Goal: Information Seeking & Learning: Learn about a topic

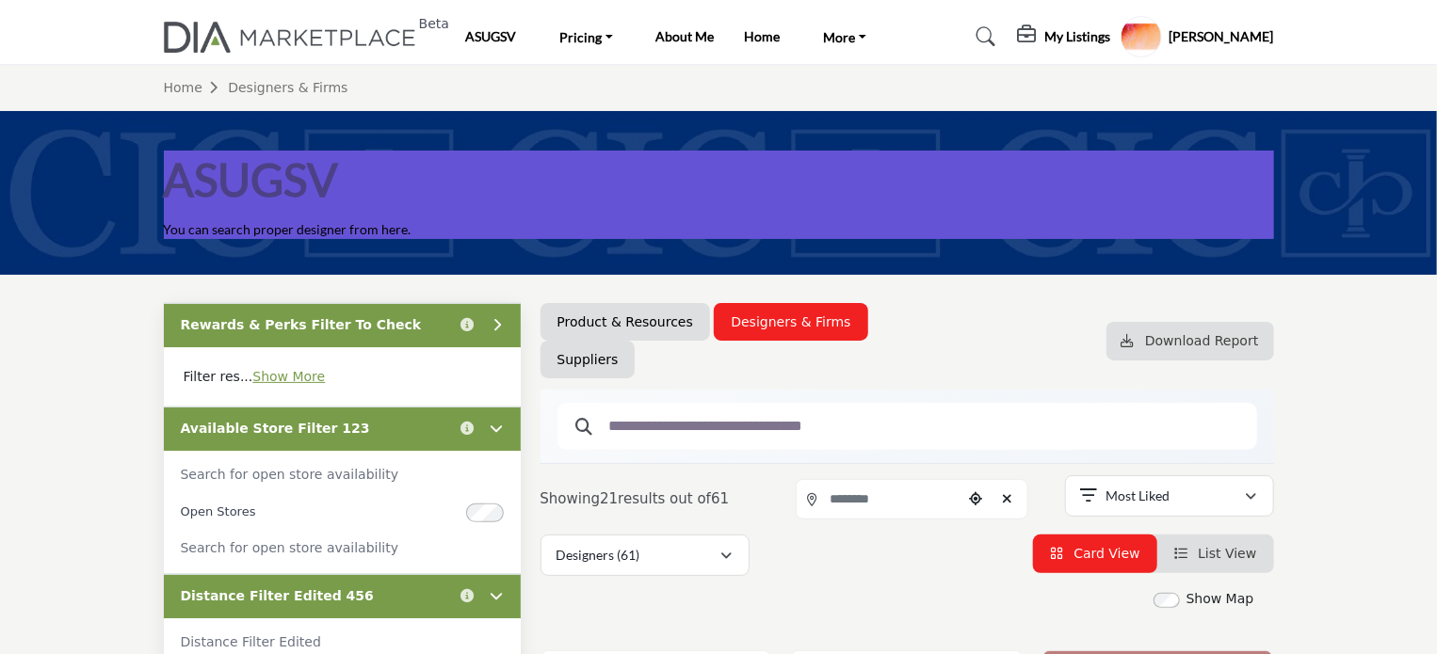
click at [407, 323] on div "Rewards & Perks Filter To Check Click to view information" at bounding box center [342, 325] width 357 height 44
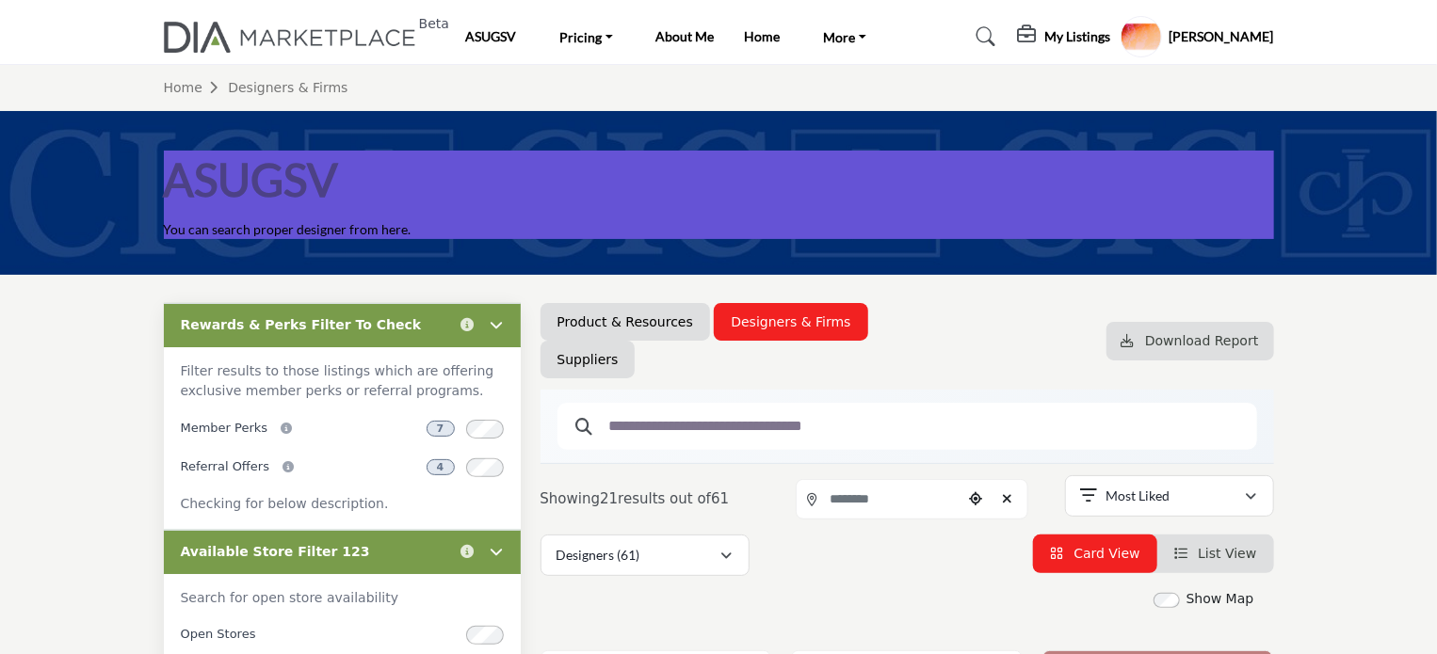
click at [407, 323] on div "Rewards & Perks Filter To Check Click to view information" at bounding box center [342, 325] width 357 height 44
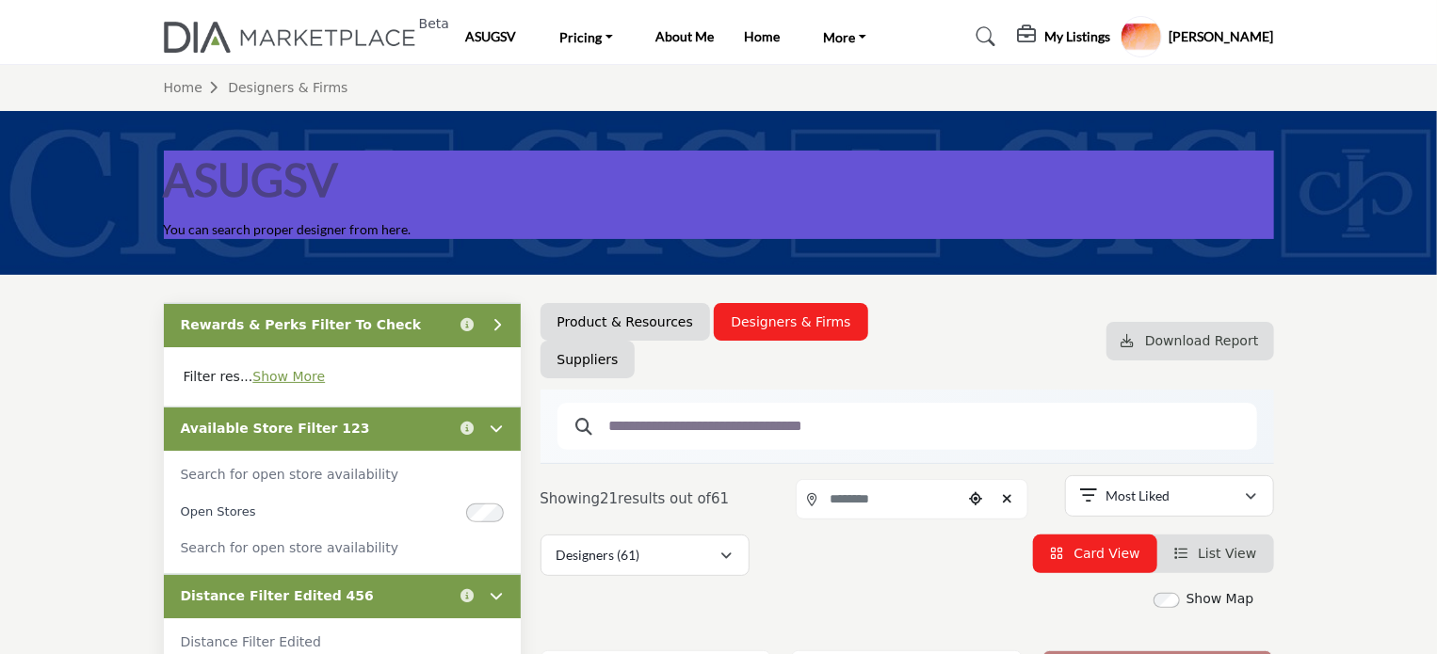
click at [423, 434] on div "Available Store Filter 123 Click to view information" at bounding box center [342, 429] width 357 height 44
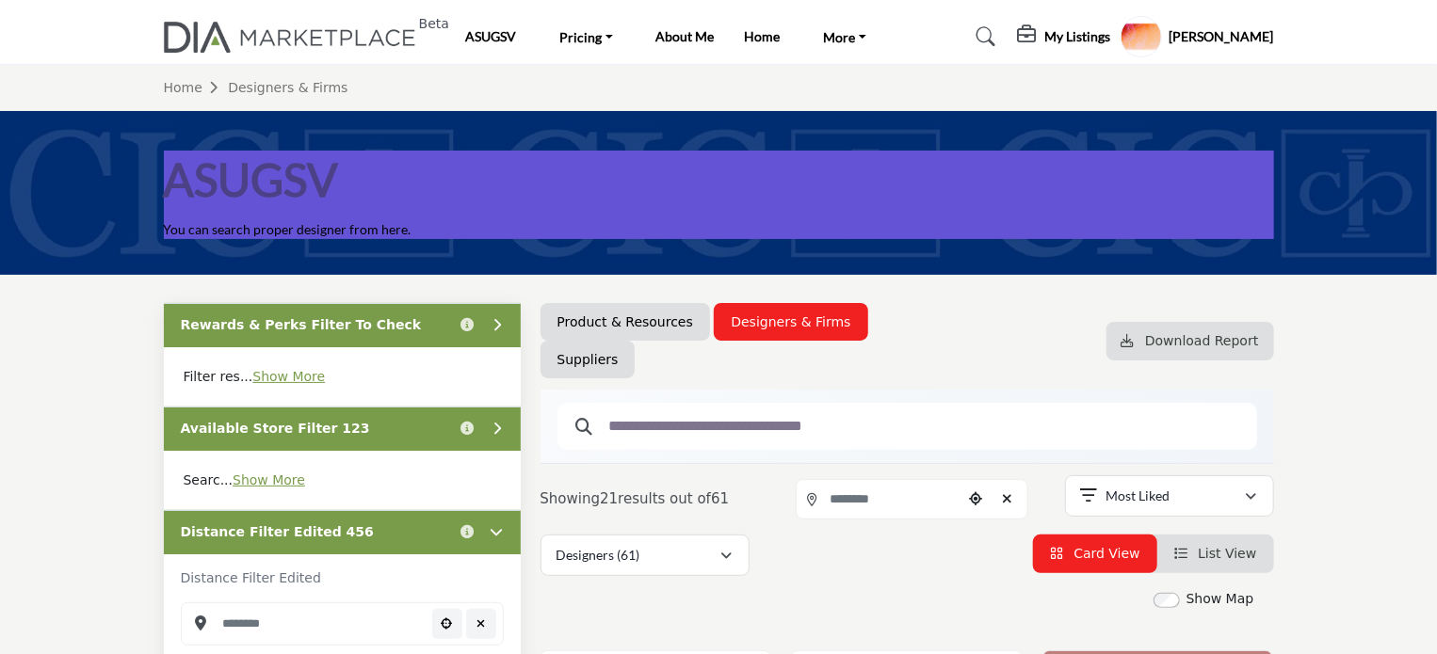
click at [426, 530] on div "Distance Filter Edited 456 Click to view information" at bounding box center [342, 532] width 357 height 44
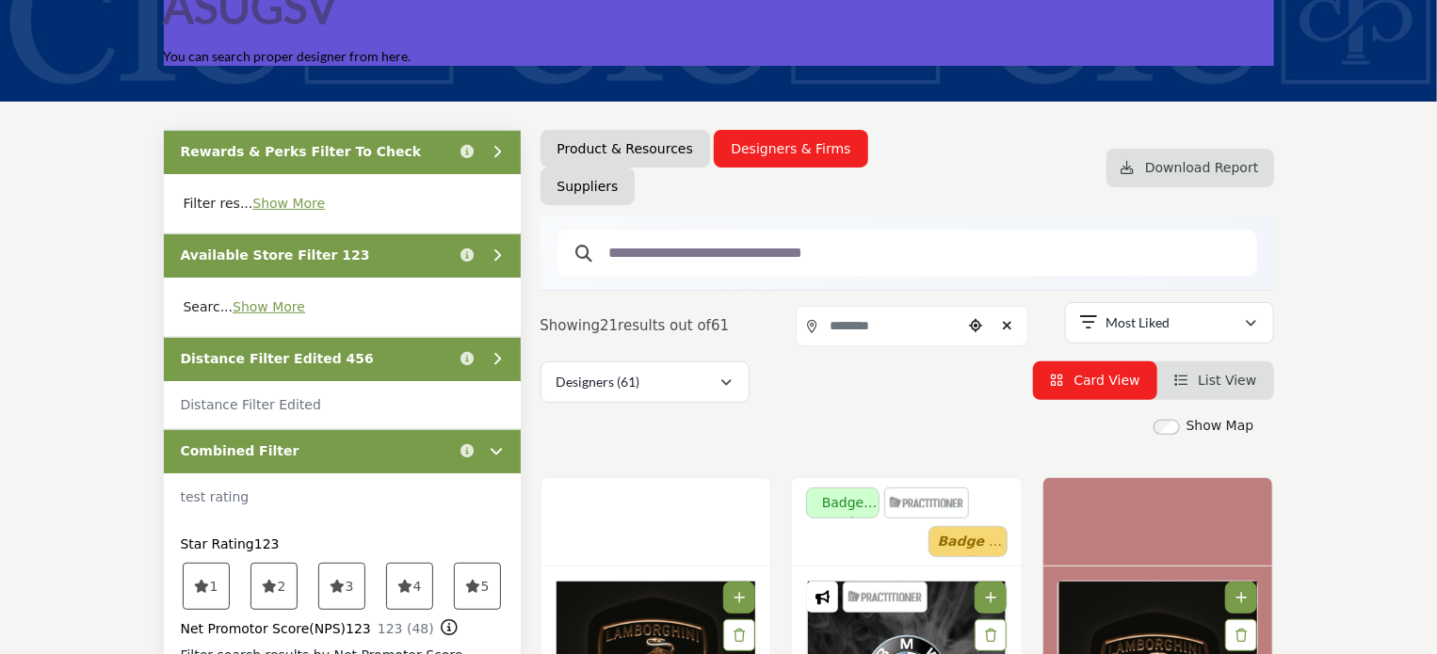
scroll to position [188, 0]
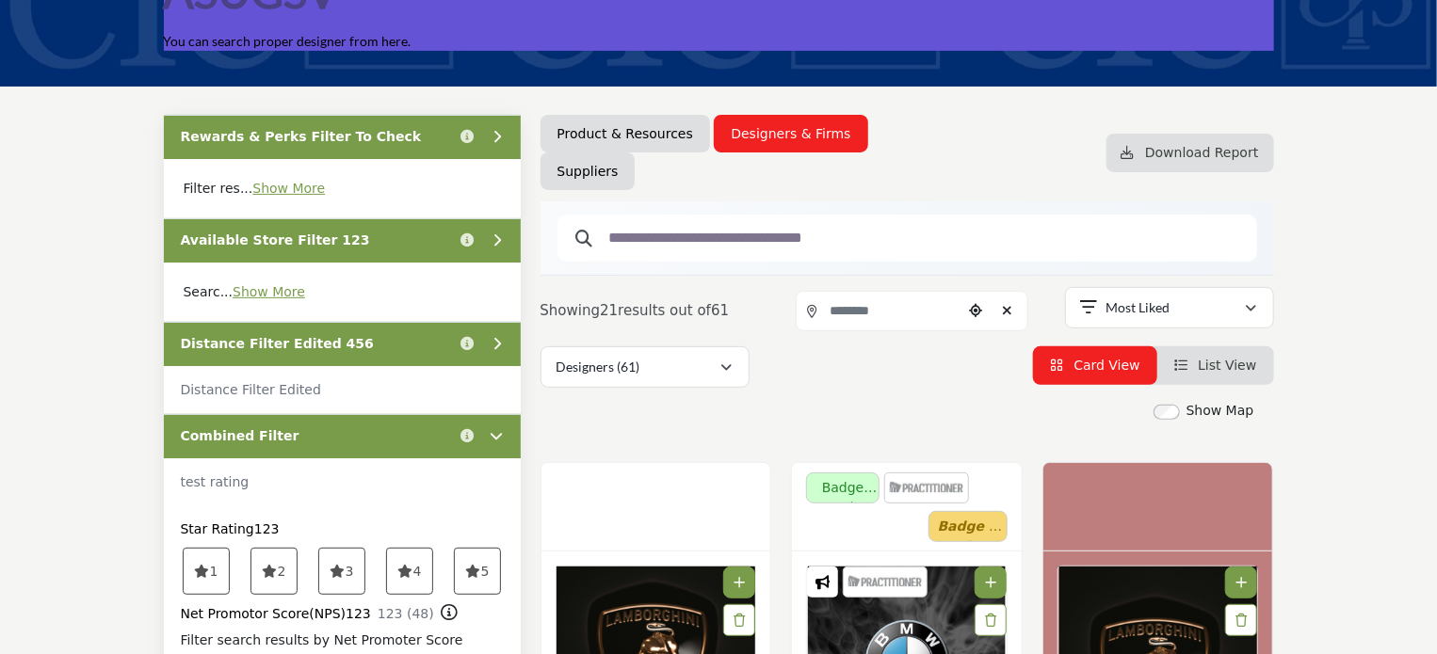
click at [400, 432] on div "Combined Filter Click to view information" at bounding box center [342, 436] width 357 height 44
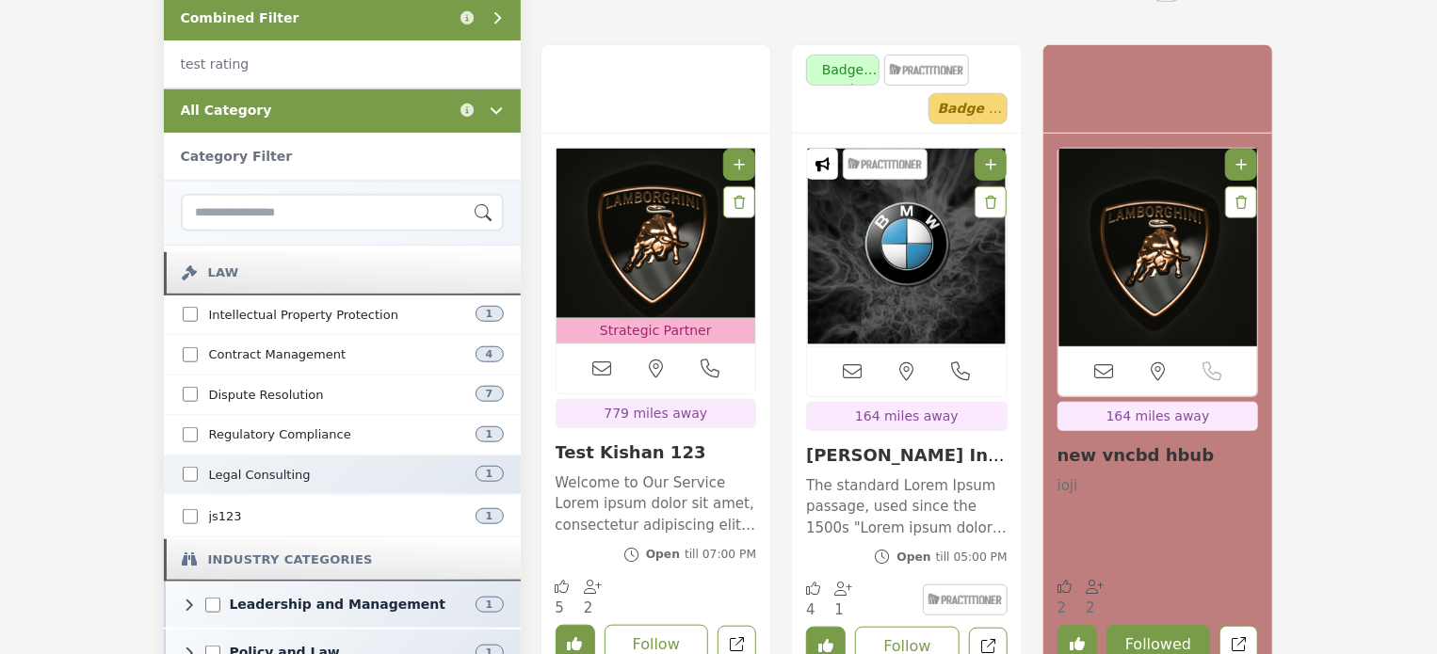
scroll to position [471, 0]
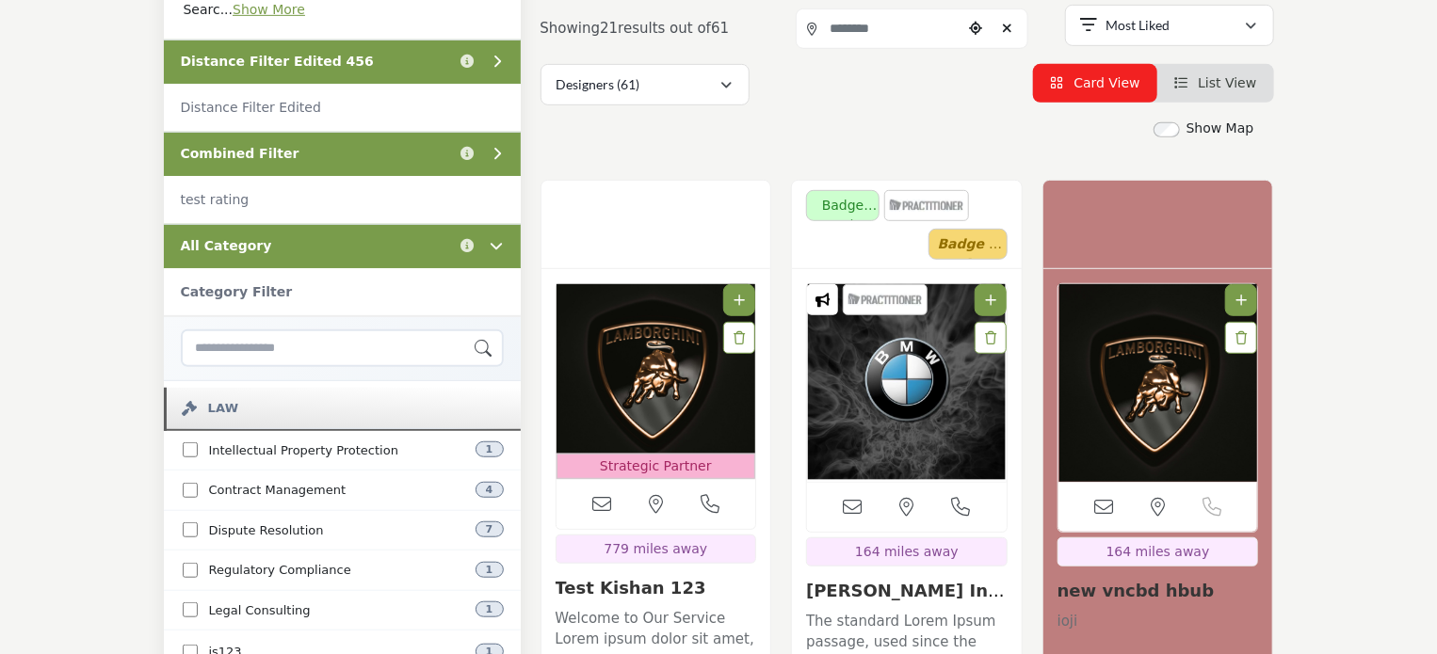
click at [367, 247] on div "All Category Click to view information" at bounding box center [342, 246] width 357 height 44
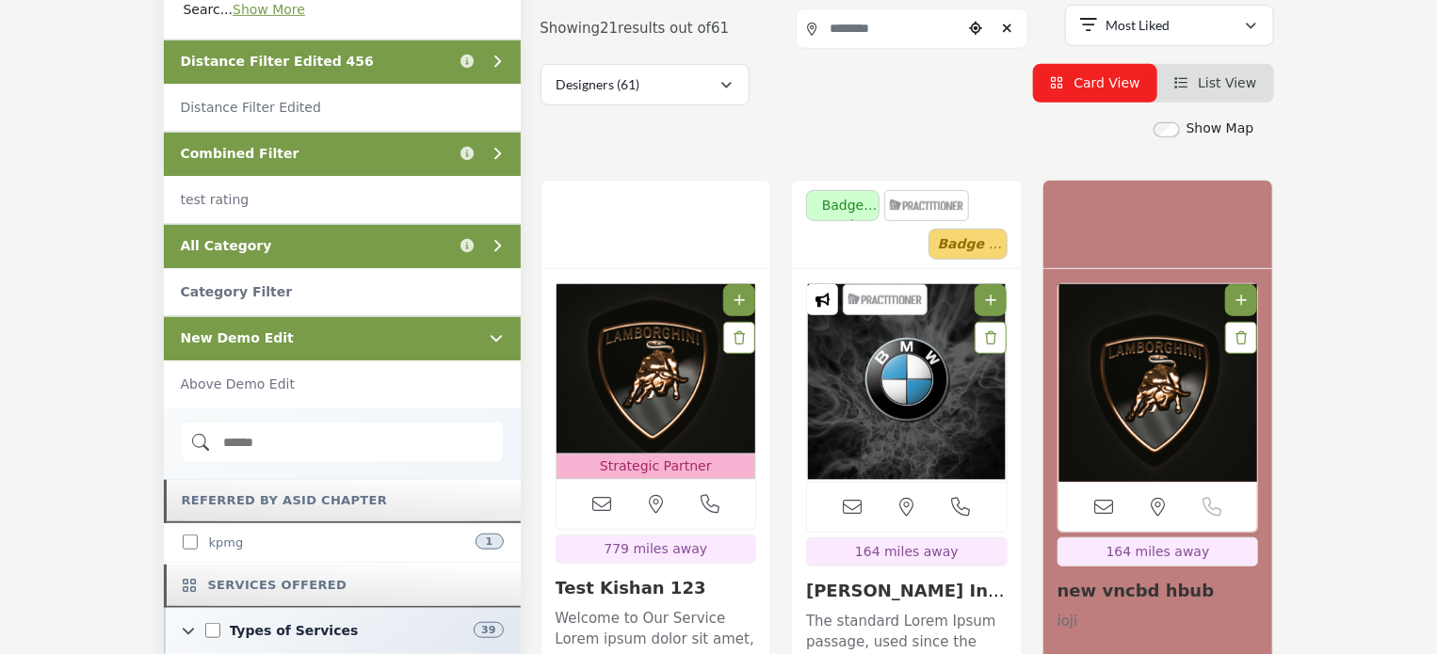
click at [358, 345] on div "New Demo Edit" at bounding box center [342, 338] width 357 height 44
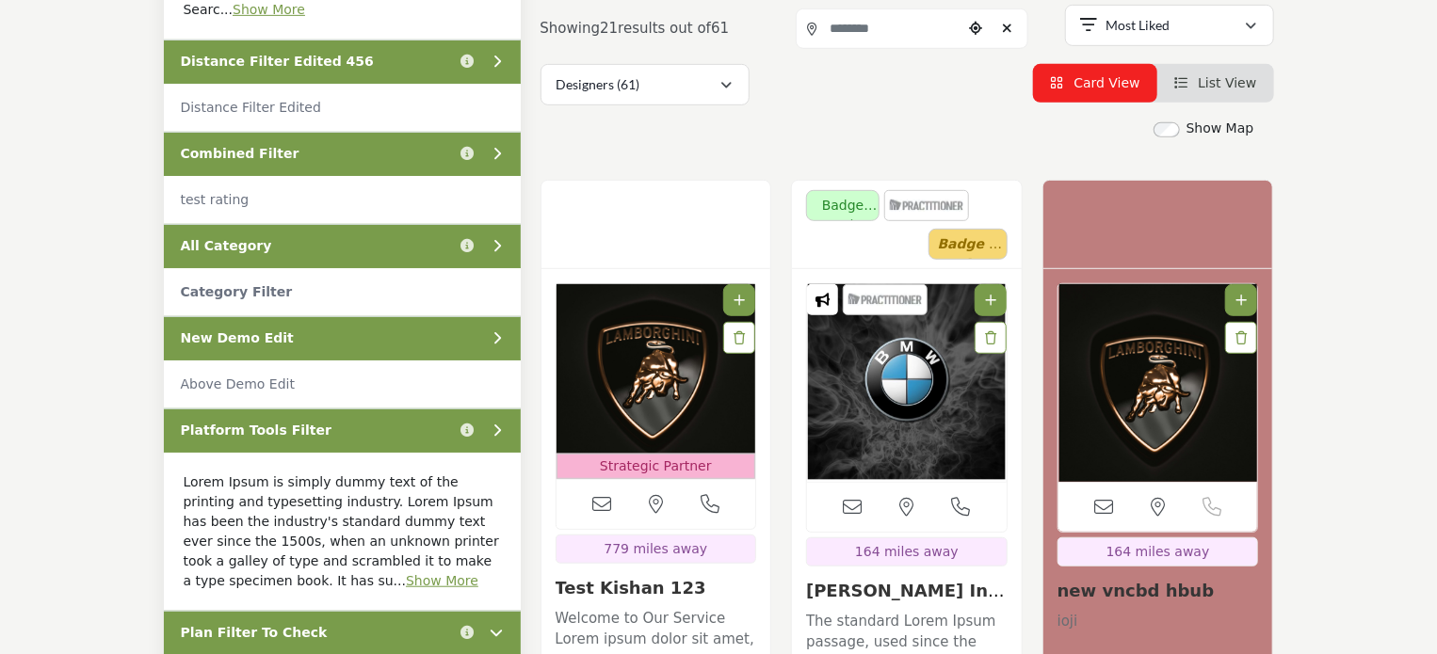
click at [380, 432] on div "Platform Tools Filter Click to view information" at bounding box center [342, 431] width 357 height 44
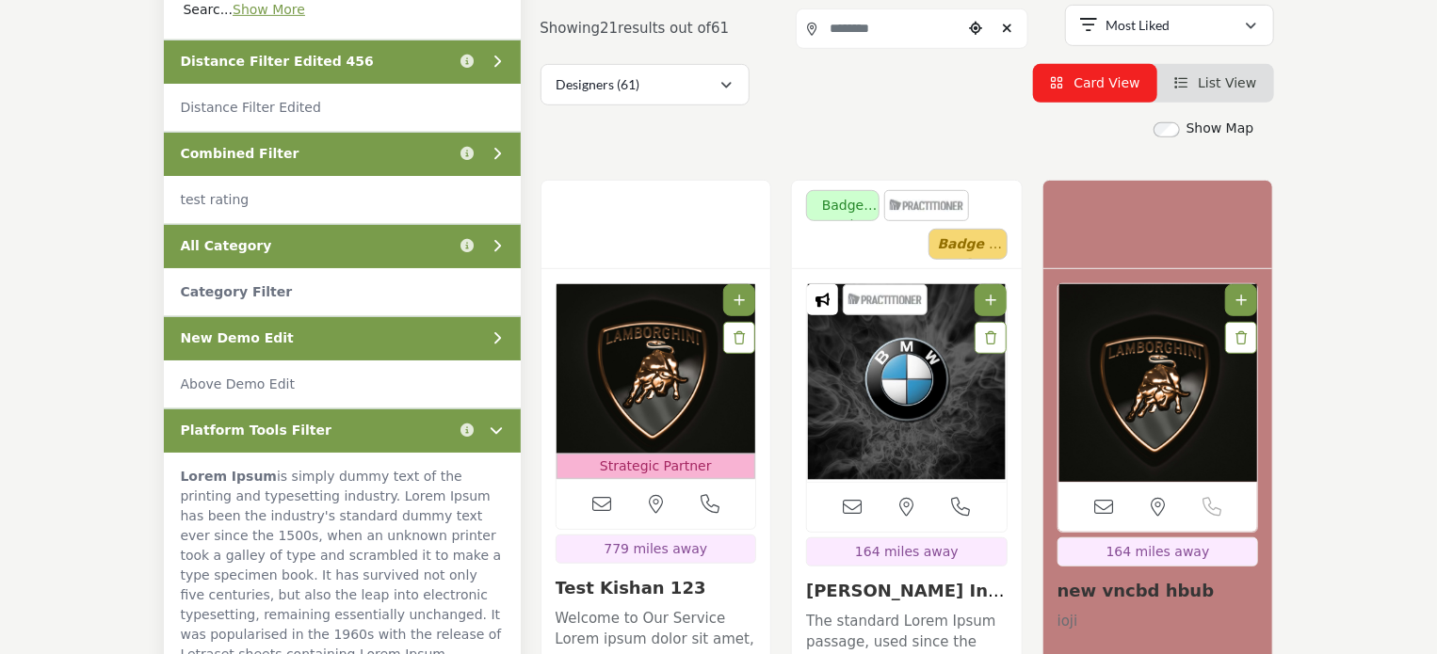
click at [379, 426] on div "Platform Tools Filter Click to view information" at bounding box center [342, 431] width 357 height 44
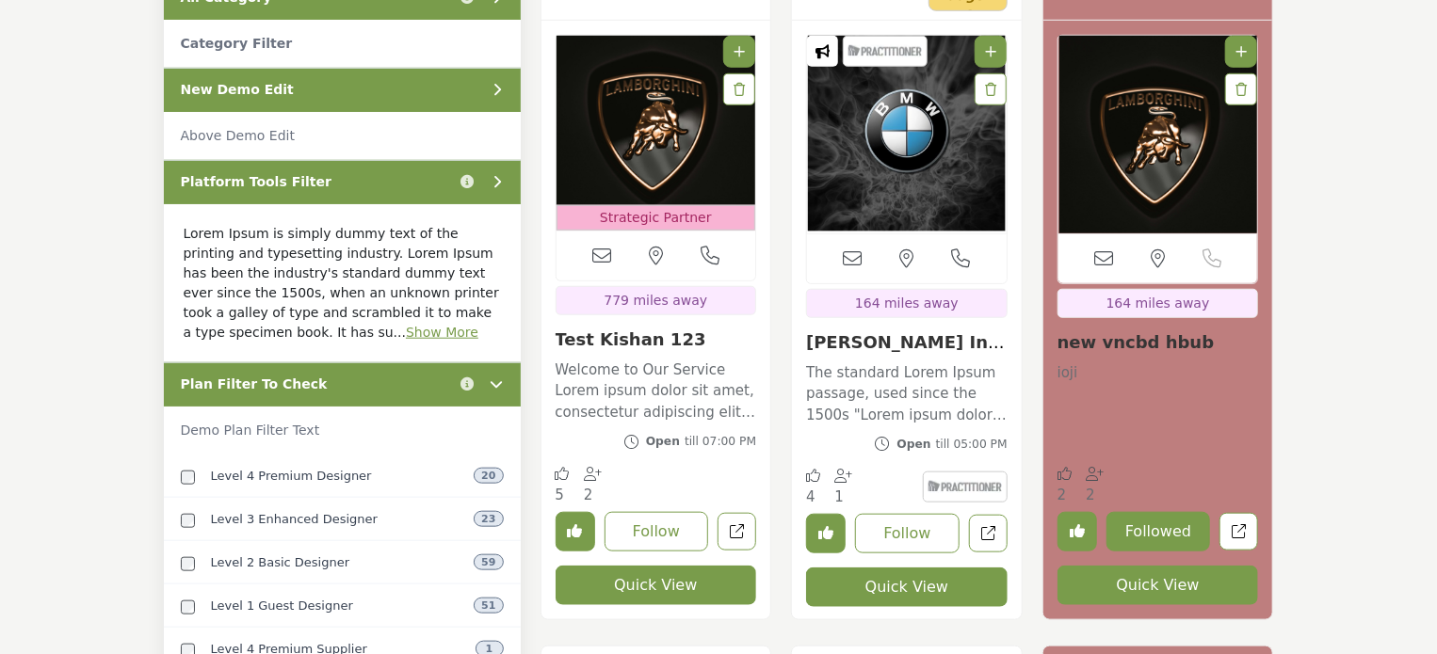
scroll to position [753, 0]
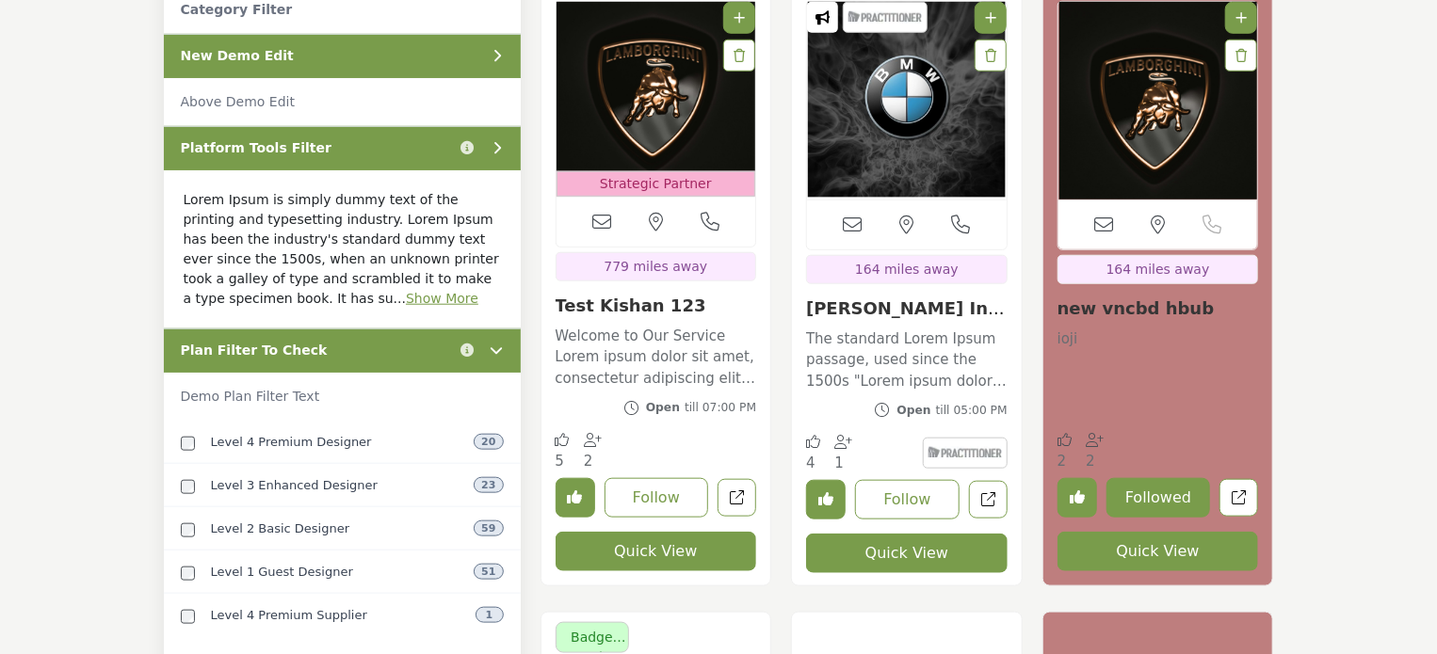
click at [389, 354] on div "Plan Filter To Check Click to view information" at bounding box center [342, 351] width 357 height 44
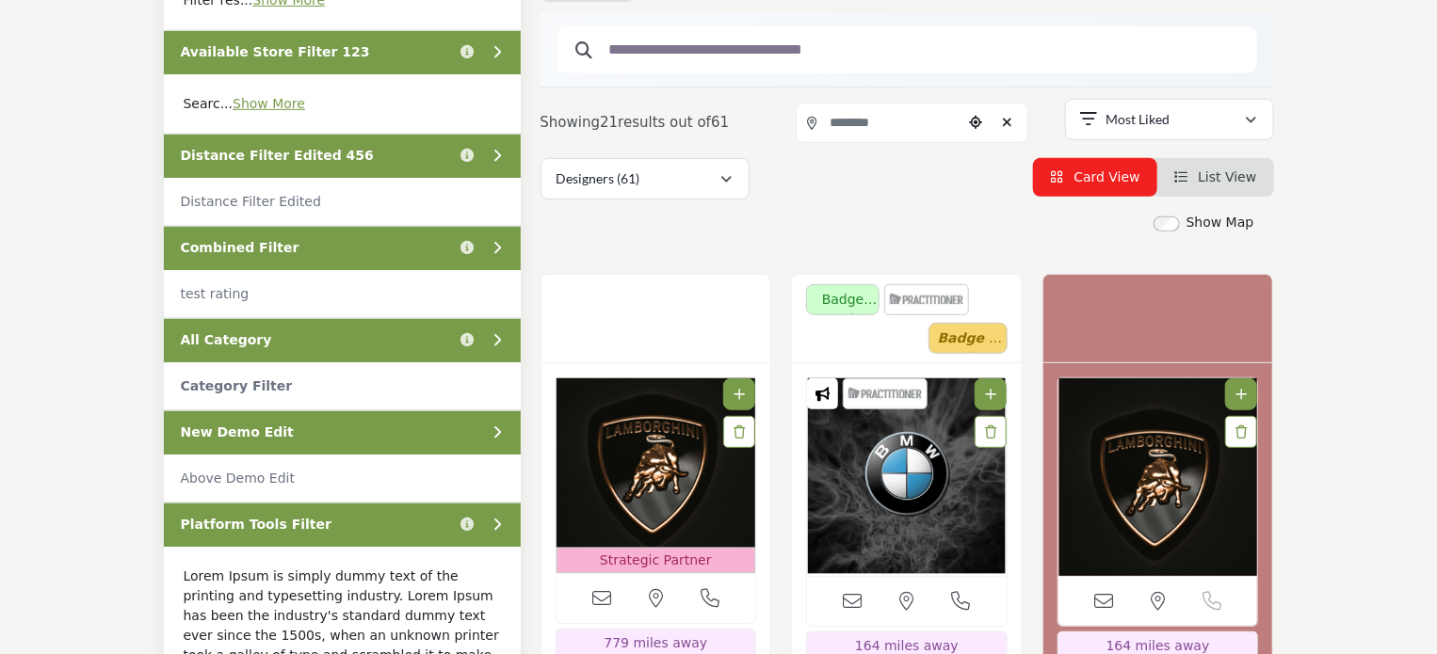
scroll to position [282, 0]
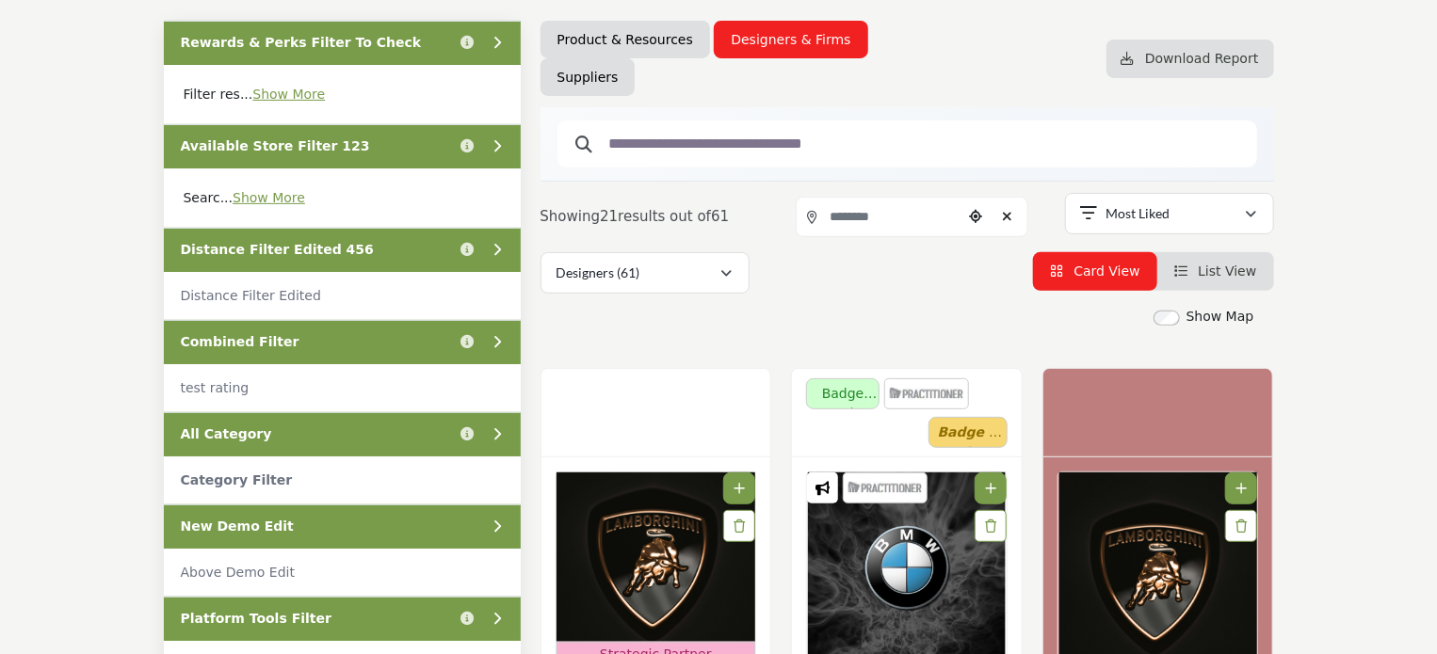
click at [358, 244] on div "Distance Filter Edited 456 Click to view information" at bounding box center [342, 250] width 357 height 44
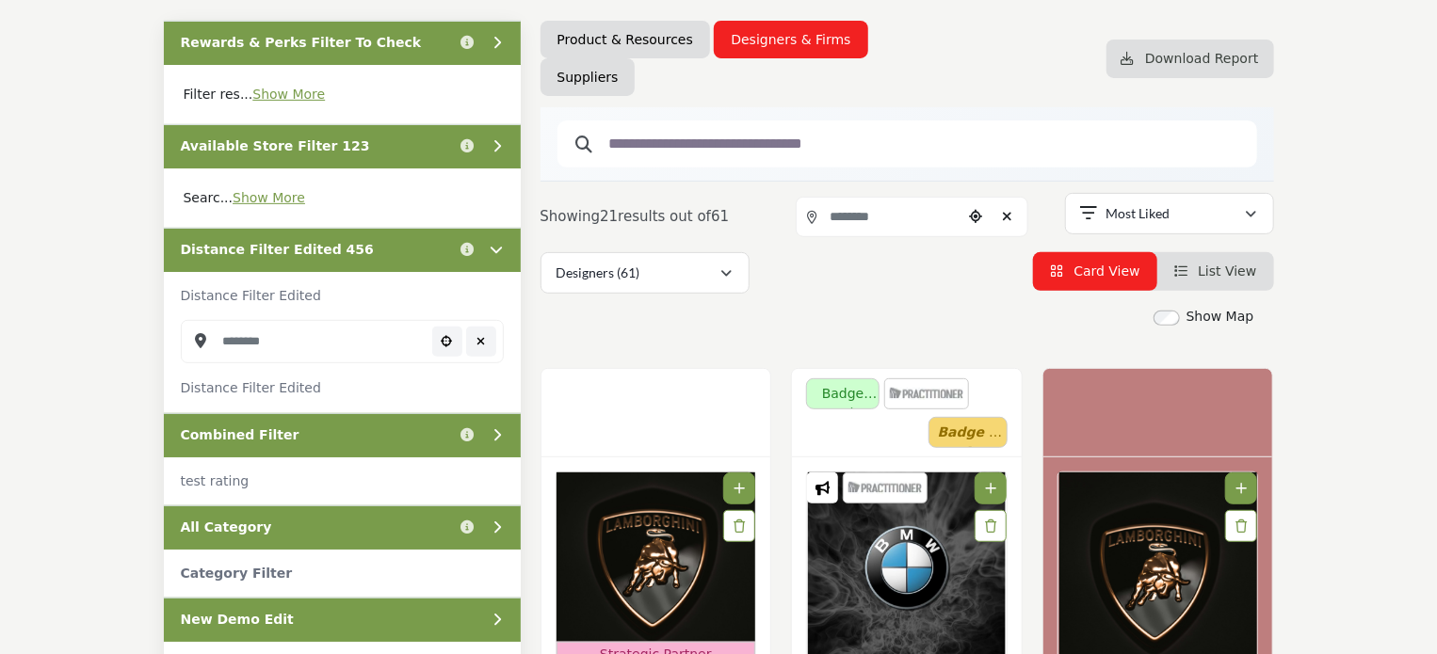
scroll to position [188, 0]
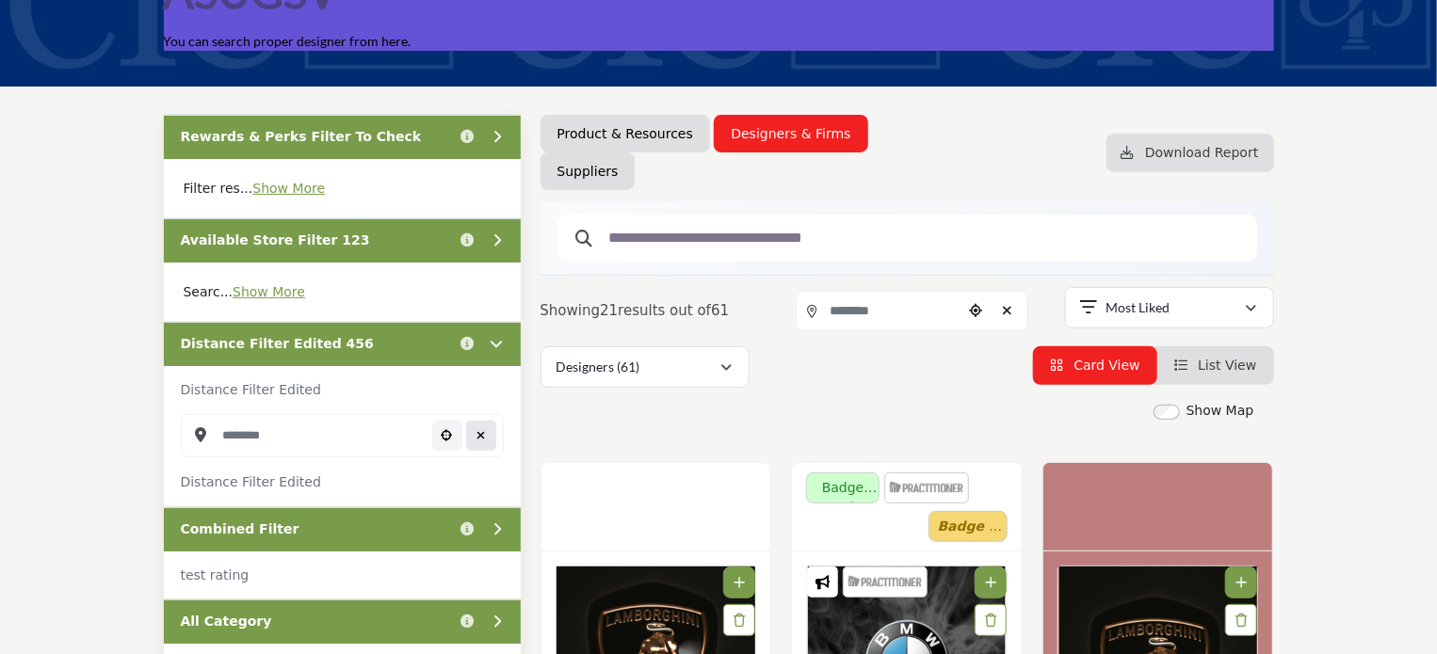
click at [476, 431] on icon "Clear search location" at bounding box center [480, 435] width 8 height 11
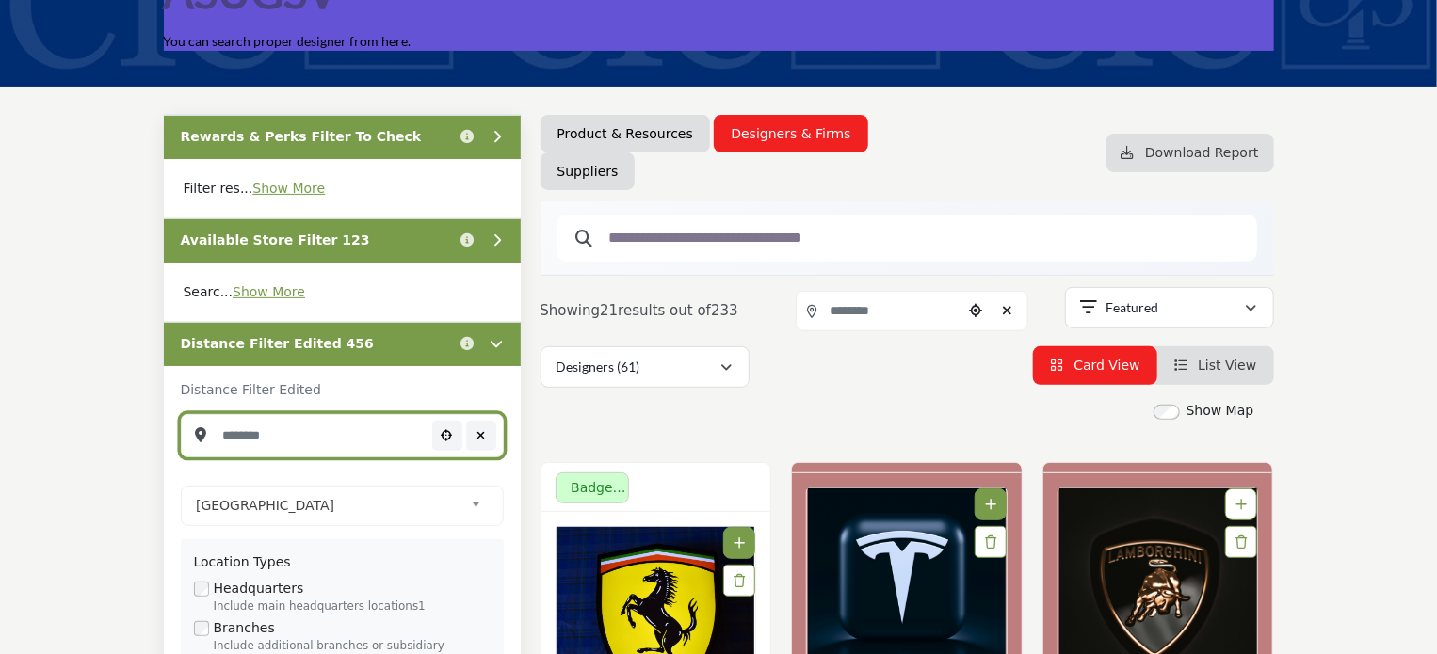
type input "***"
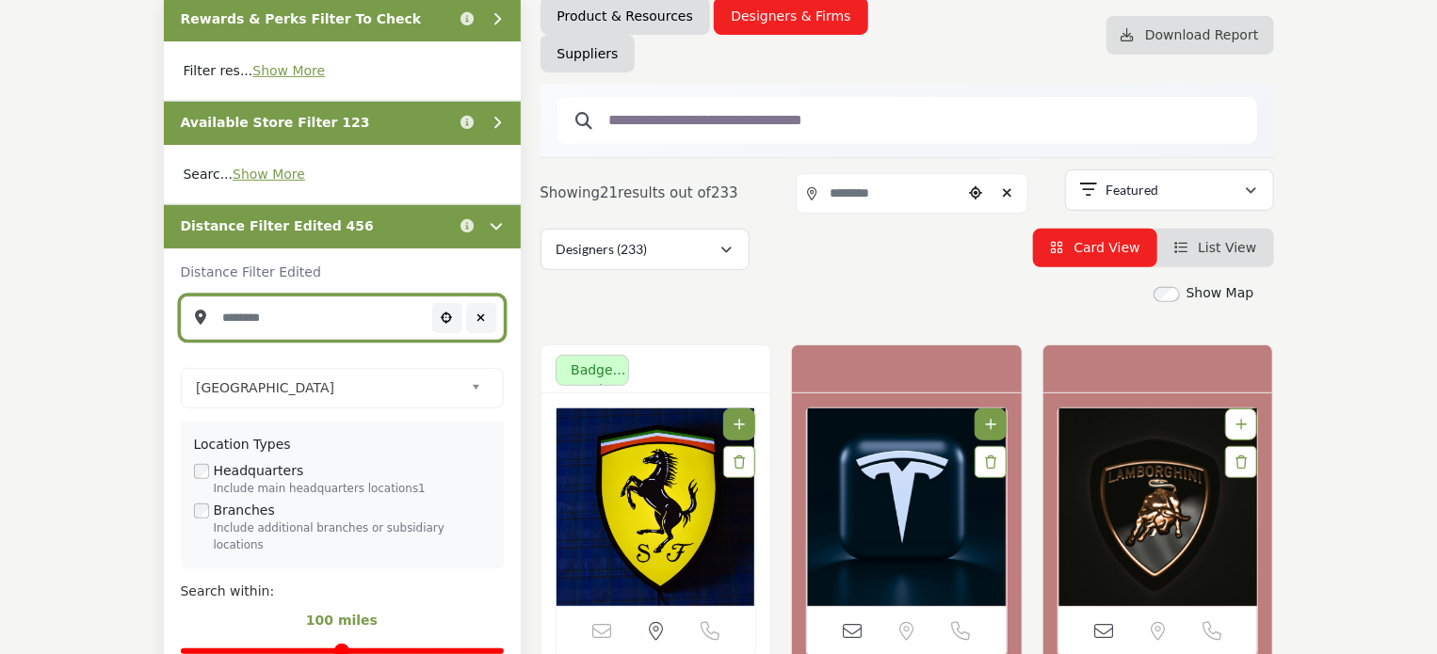
scroll to position [188, 0]
